Goal: Transaction & Acquisition: Purchase product/service

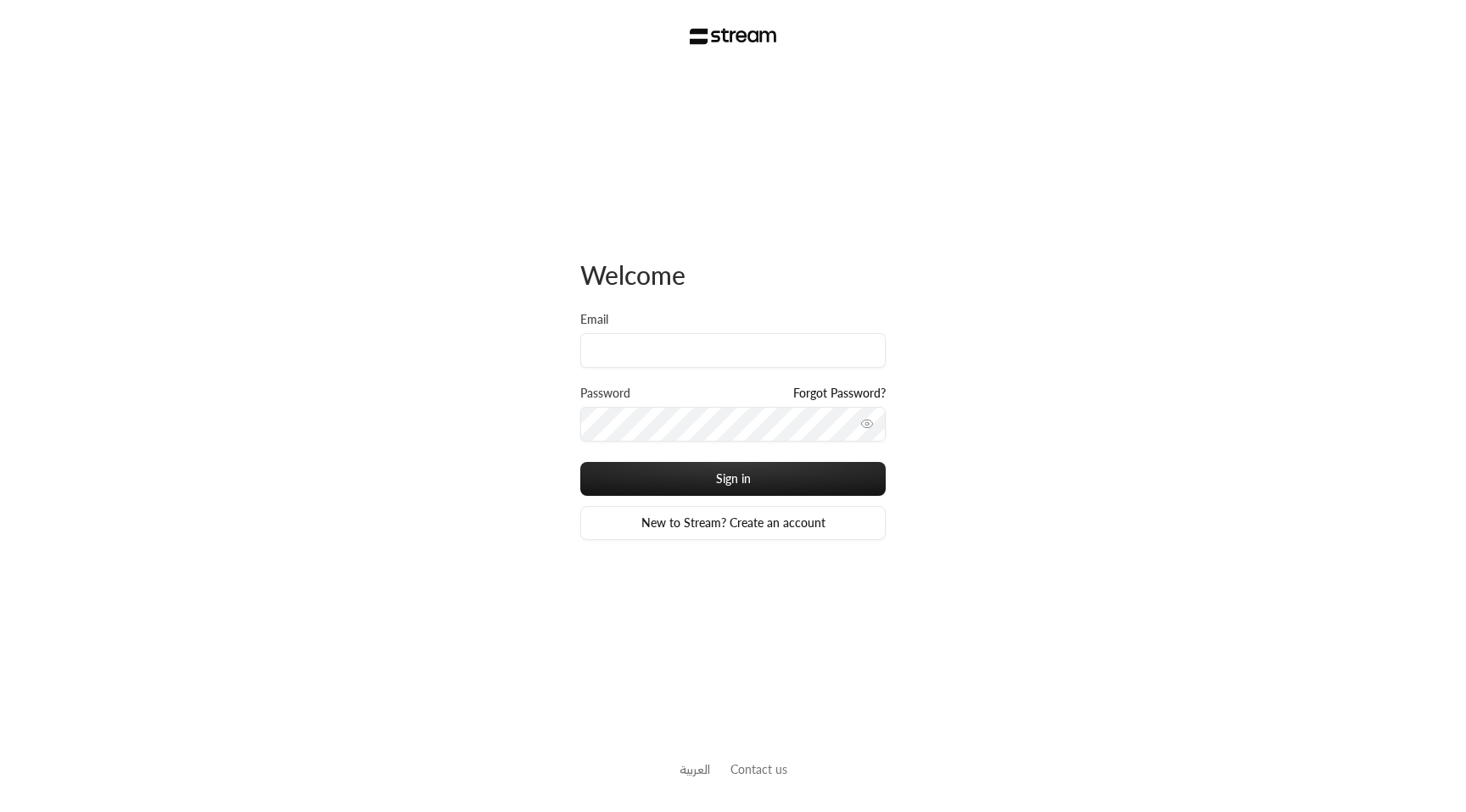
click at [688, 317] on div "Email" at bounding box center [732, 340] width 305 height 57
click at [681, 348] on input "Email" at bounding box center [732, 351] width 305 height 35
type input "usman+new@streampay.sa"
click at [876, 421] on button "toggle password visibility" at bounding box center [867, 424] width 27 height 27
click at [507, 404] on div "Welcome Email usman+new@streampay.sa Password Forgot Password? Sign in New to S…" at bounding box center [733, 406] width 1466 height 812
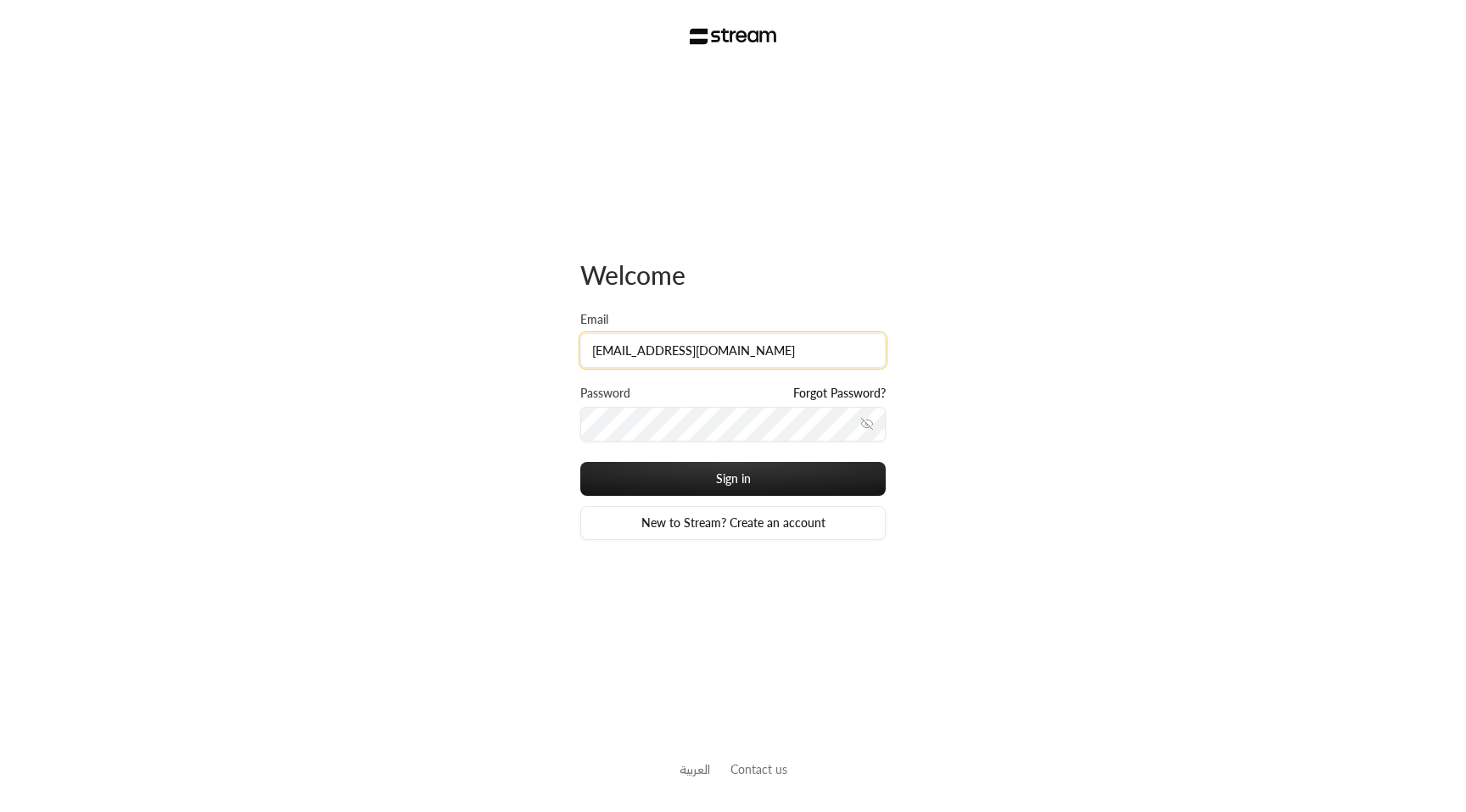
drag, startPoint x: 815, startPoint y: 363, endPoint x: 295, endPoint y: 310, distance: 522.7
click at [361, 326] on div "Welcome Email usman+new@streampay.sa Password Forgot Password? Sign in New to S…" at bounding box center [733, 406] width 1466 height 812
click at [379, 402] on div "Welcome Email usman+new@streampay.sa Password Forgot Password? Sign in New to S…" at bounding box center [733, 406] width 1466 height 812
